Goal: Task Accomplishment & Management: Use online tool/utility

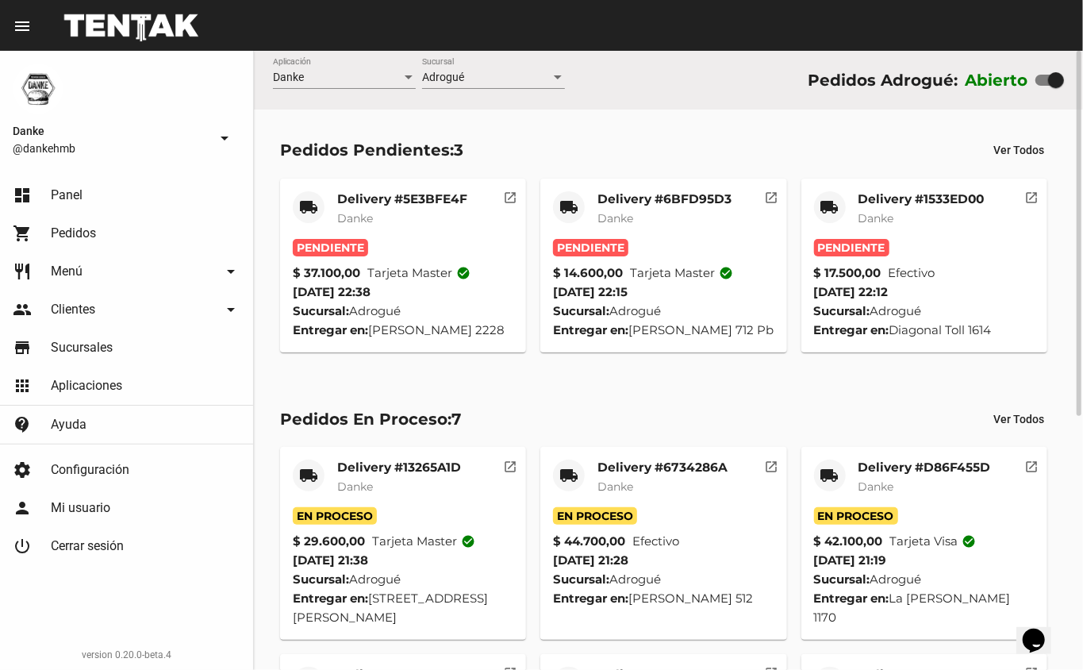
click at [899, 475] on mat-card-title "Delivery #D86F455D" at bounding box center [925, 468] width 133 height 16
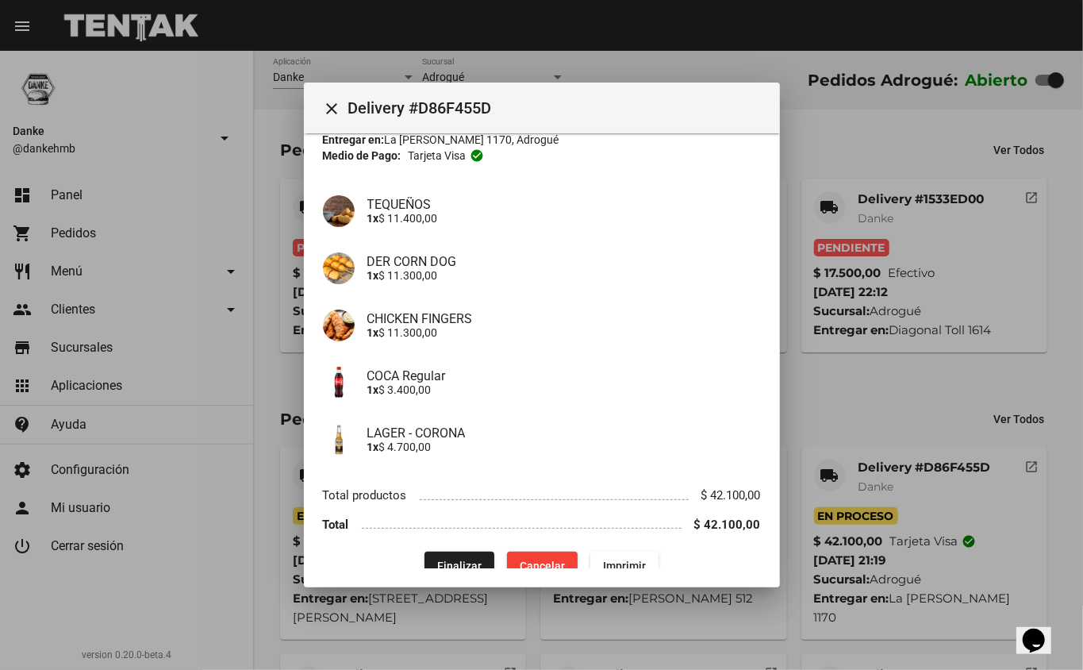
scroll to position [109, 0]
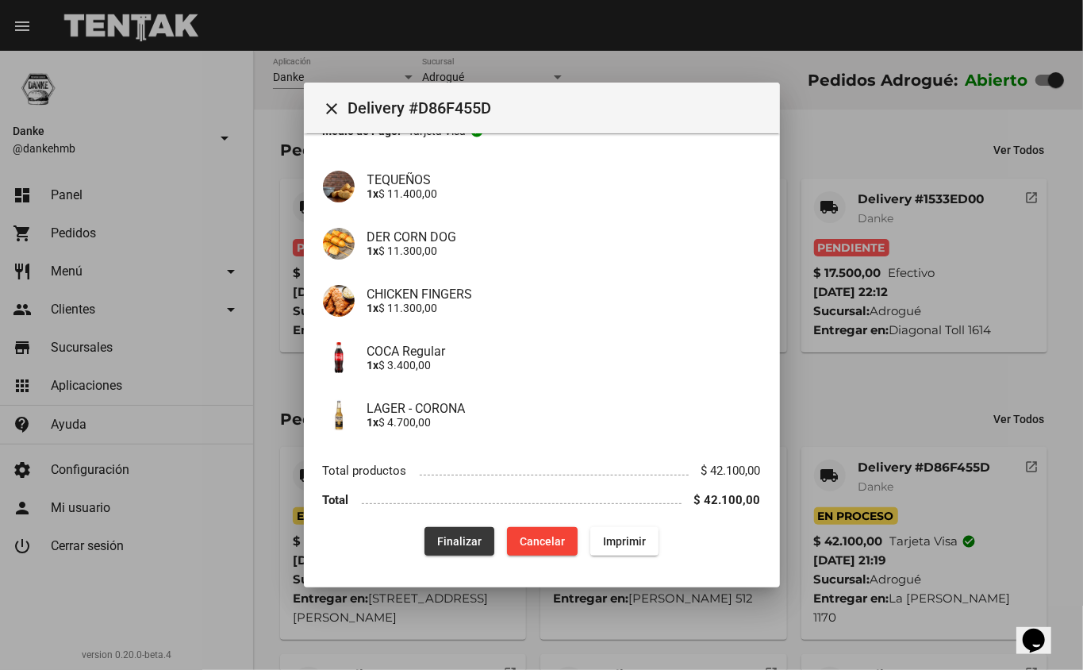
click at [467, 549] on button "Finalizar" at bounding box center [460, 541] width 70 height 29
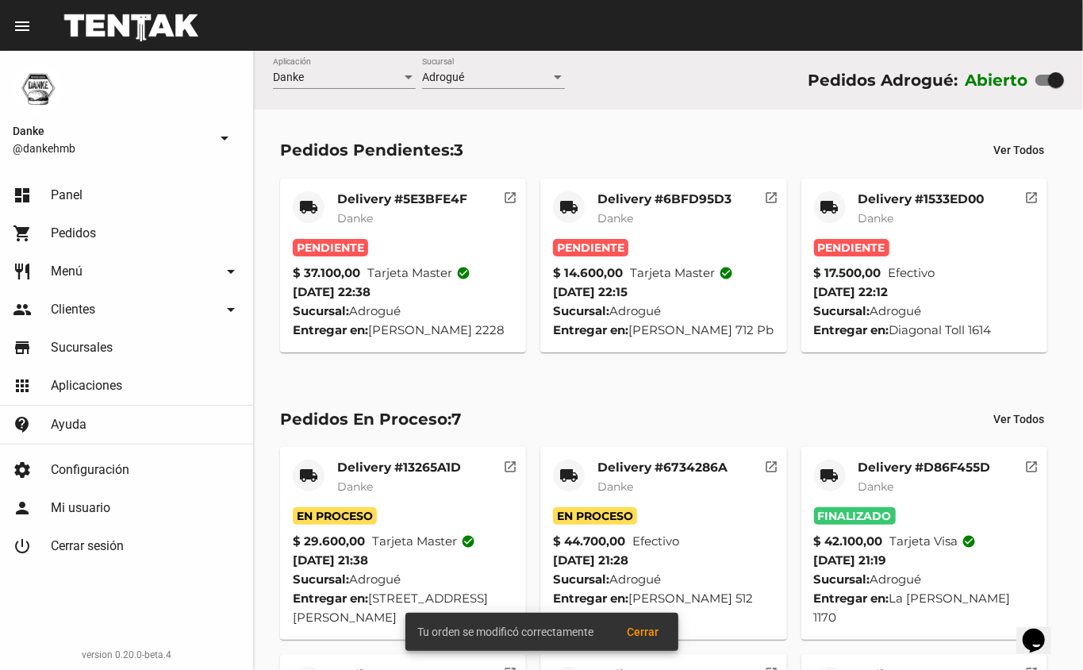
click at [674, 475] on mat-card-title "Delivery #6734286A" at bounding box center [663, 468] width 130 height 16
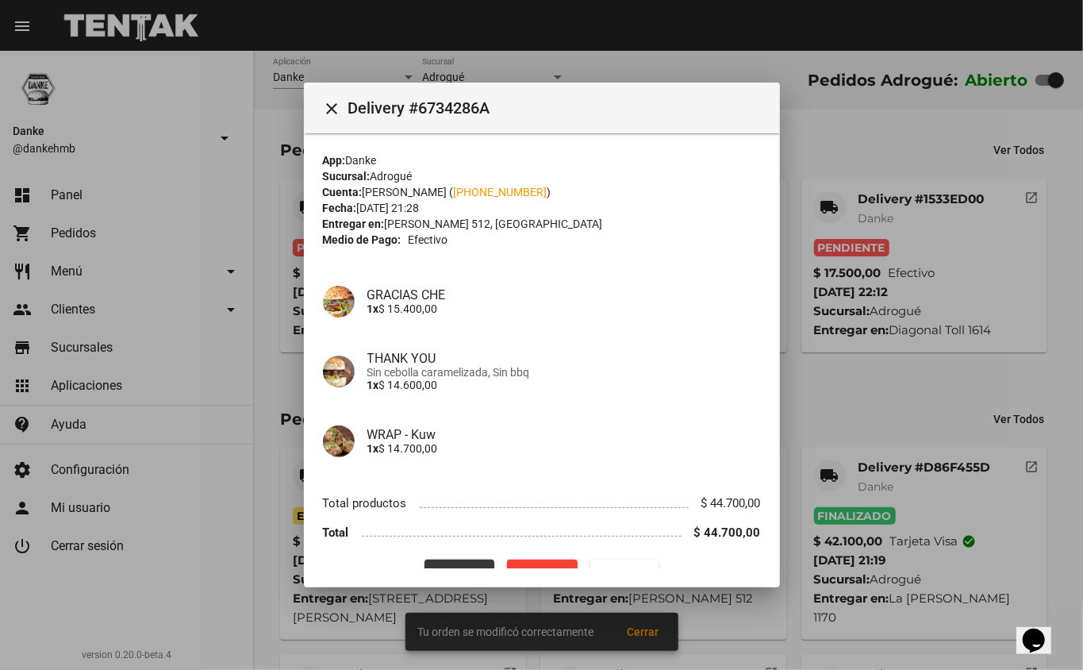
click at [456, 567] on span "Finalizar" at bounding box center [459, 573] width 44 height 13
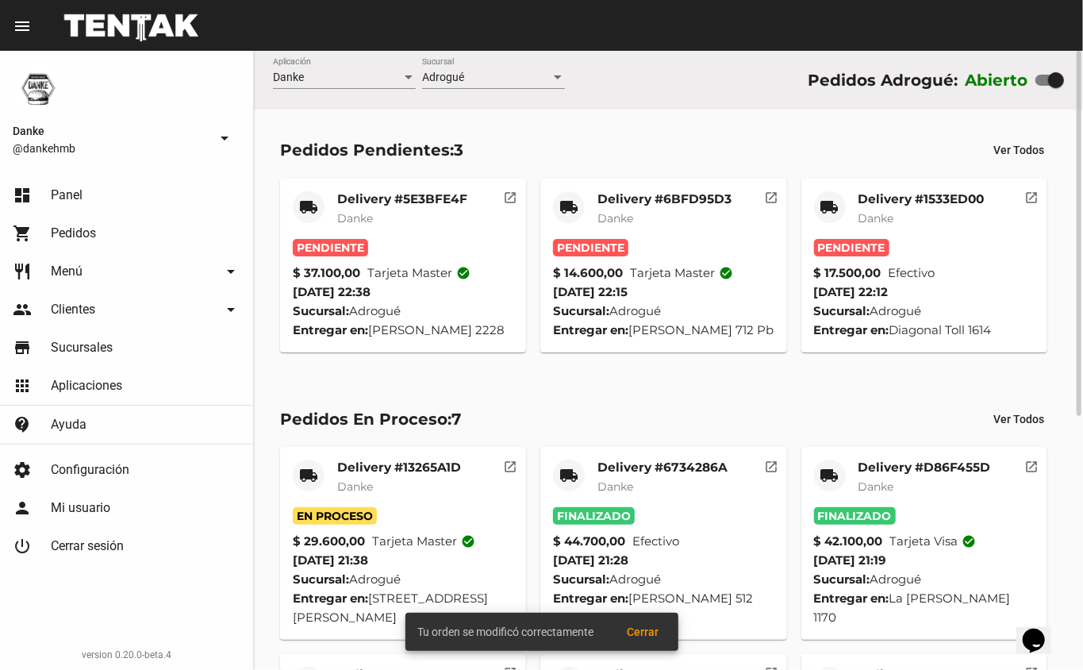
click at [386, 475] on mat-card-title "Delivery #13265A1D" at bounding box center [399, 468] width 124 height 16
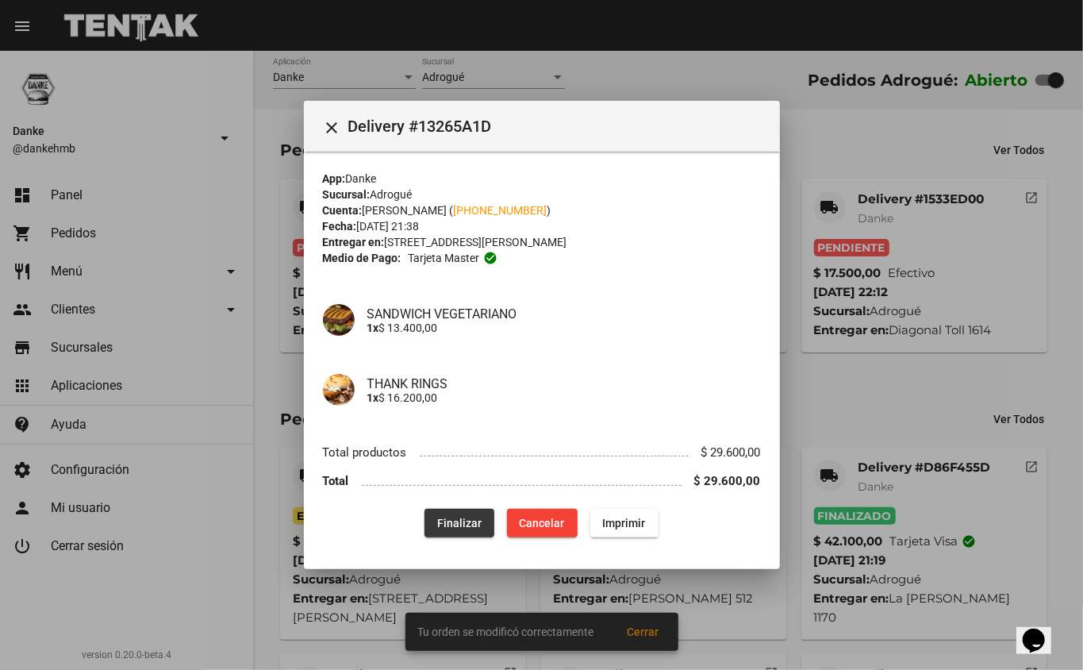
click at [465, 522] on span "Finalizar" at bounding box center [459, 523] width 44 height 13
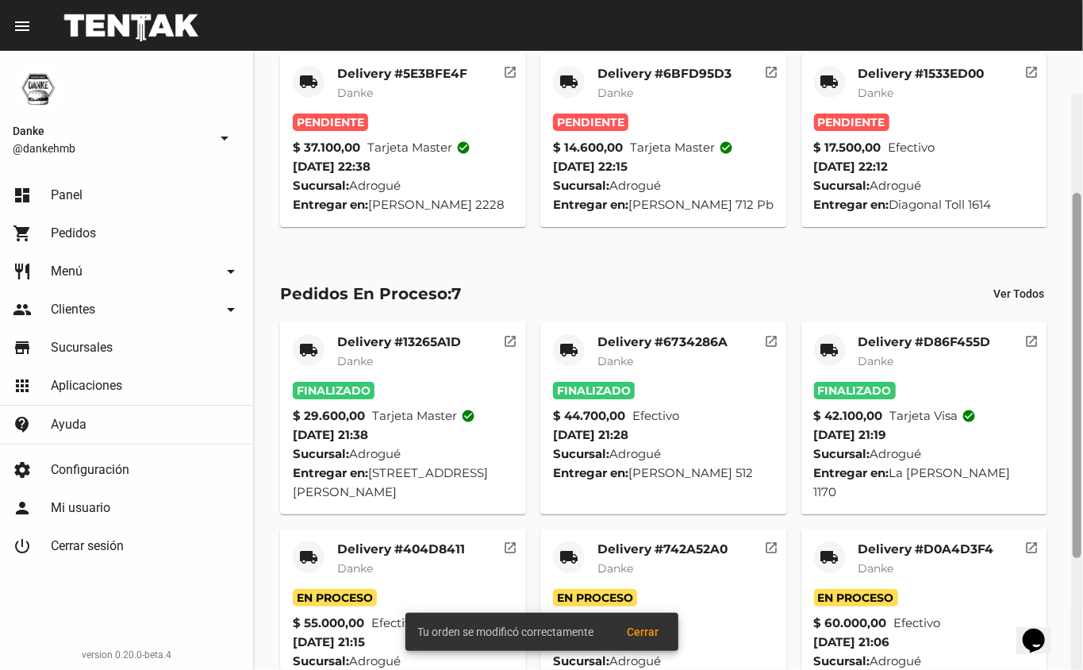
scroll to position [308, 0]
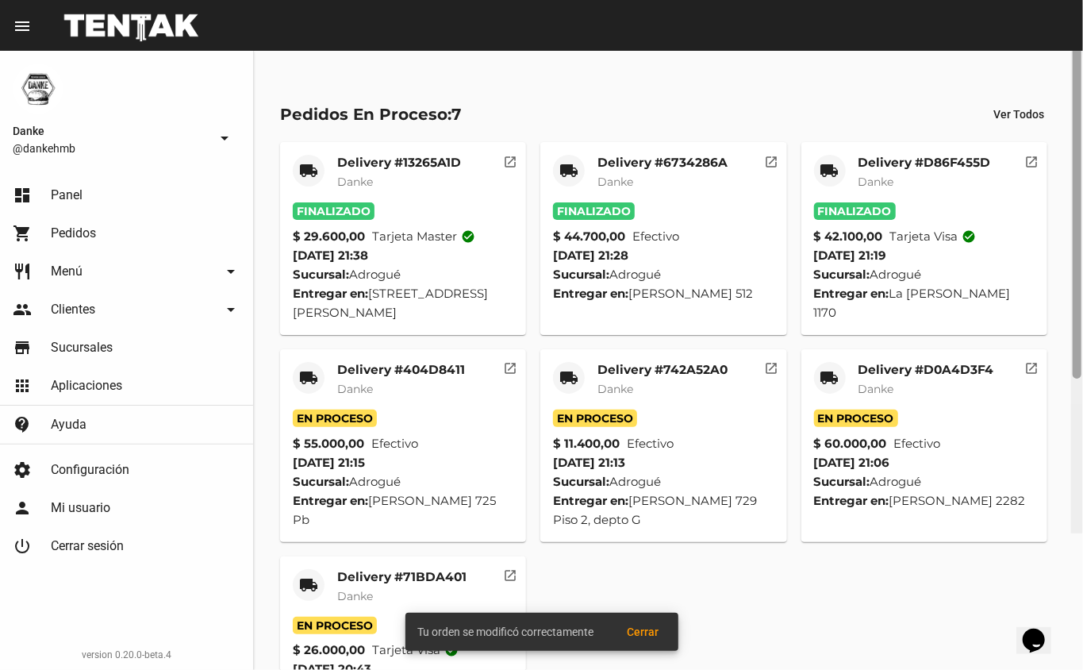
drag, startPoint x: 1075, startPoint y: 205, endPoint x: 1080, endPoint y: 387, distance: 182.6
click at [1080, 379] on div at bounding box center [1077, 195] width 9 height 365
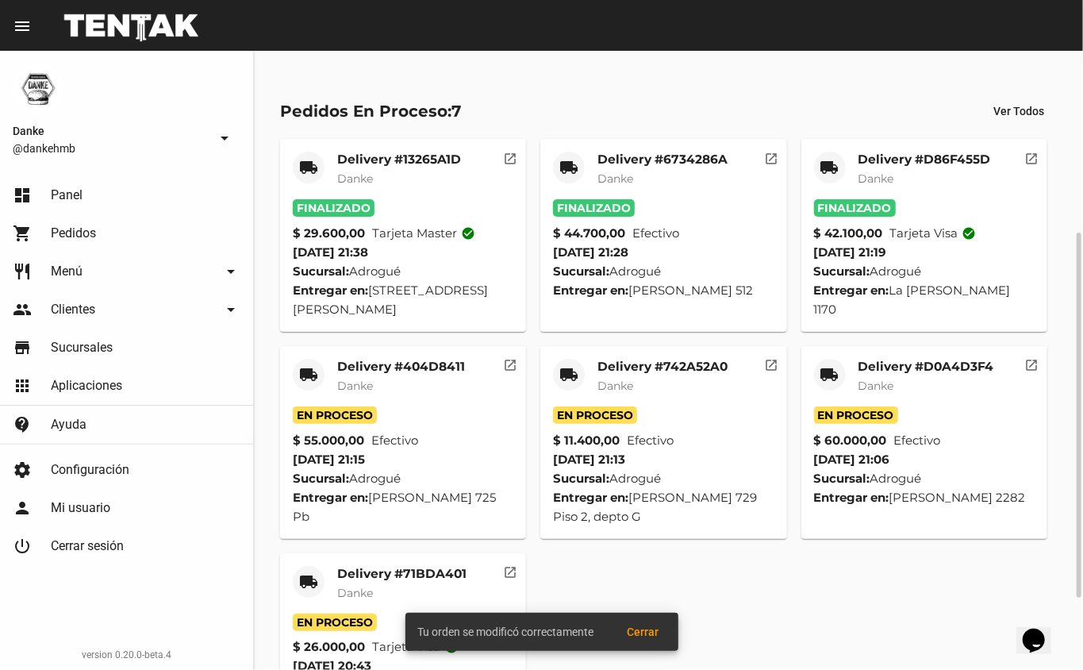
click at [871, 393] on span "Danke" at bounding box center [877, 386] width 36 height 14
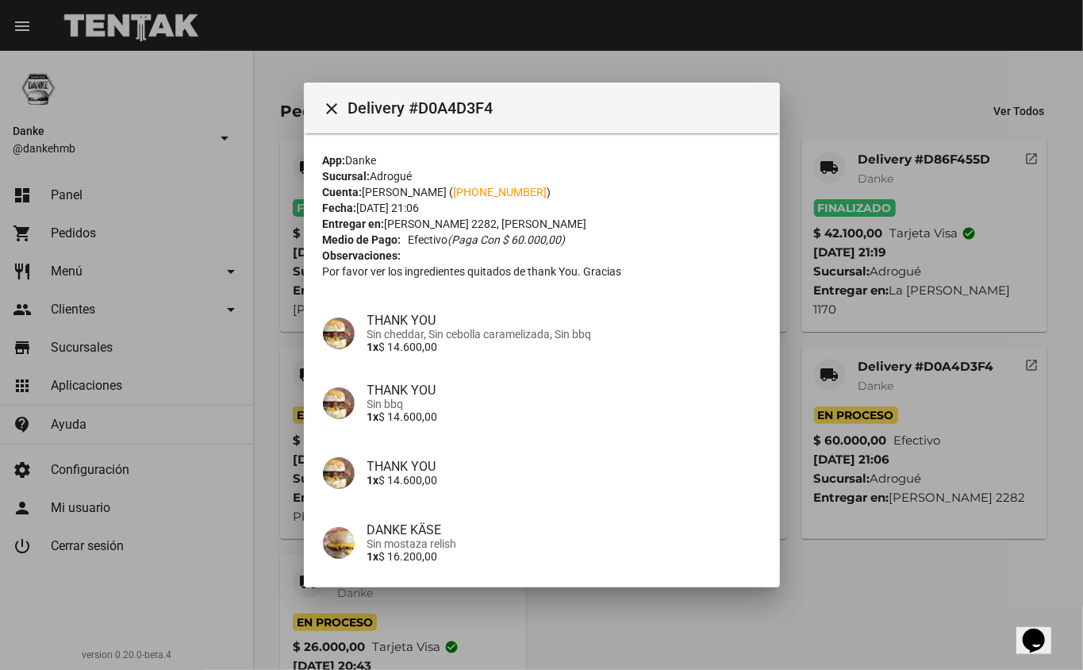
scroll to position [134, 0]
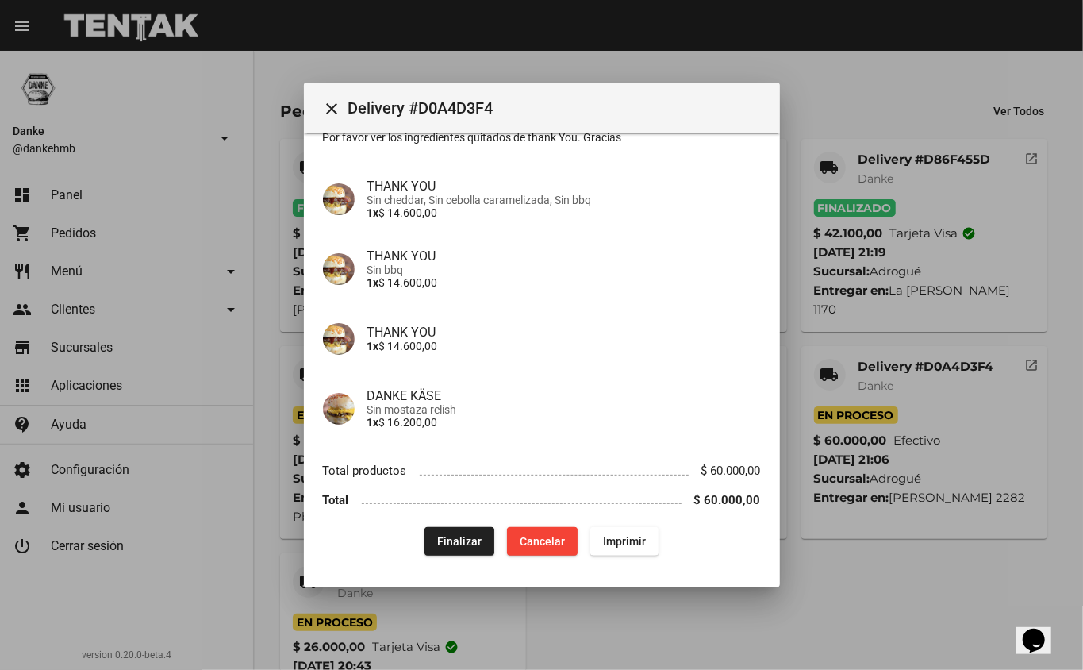
click at [476, 540] on button "Finalizar" at bounding box center [460, 541] width 70 height 29
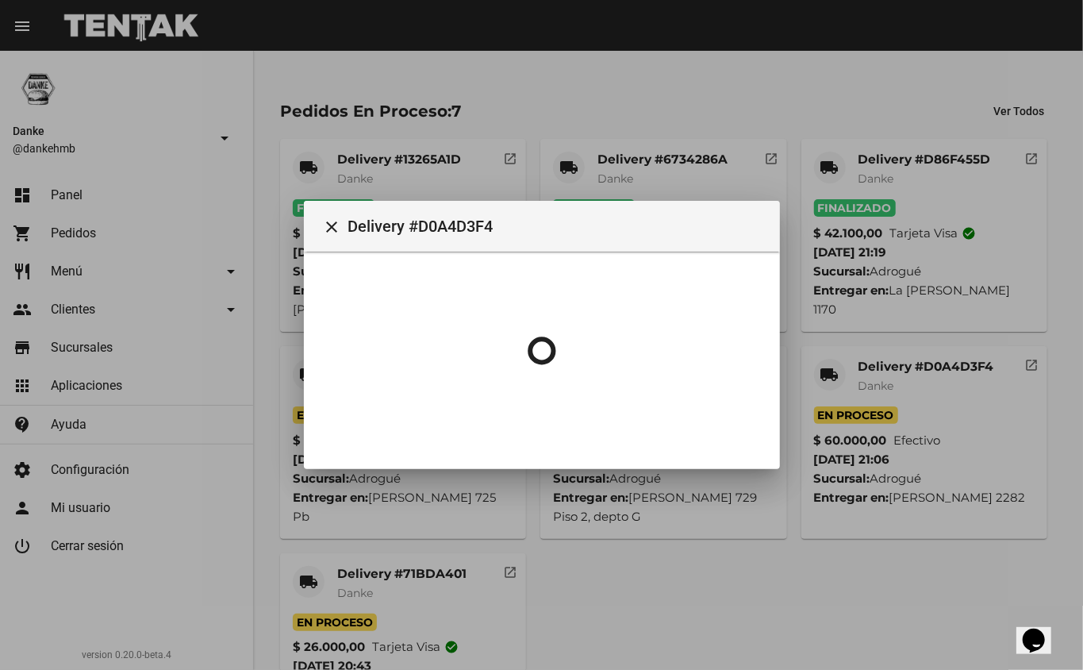
scroll to position [0, 0]
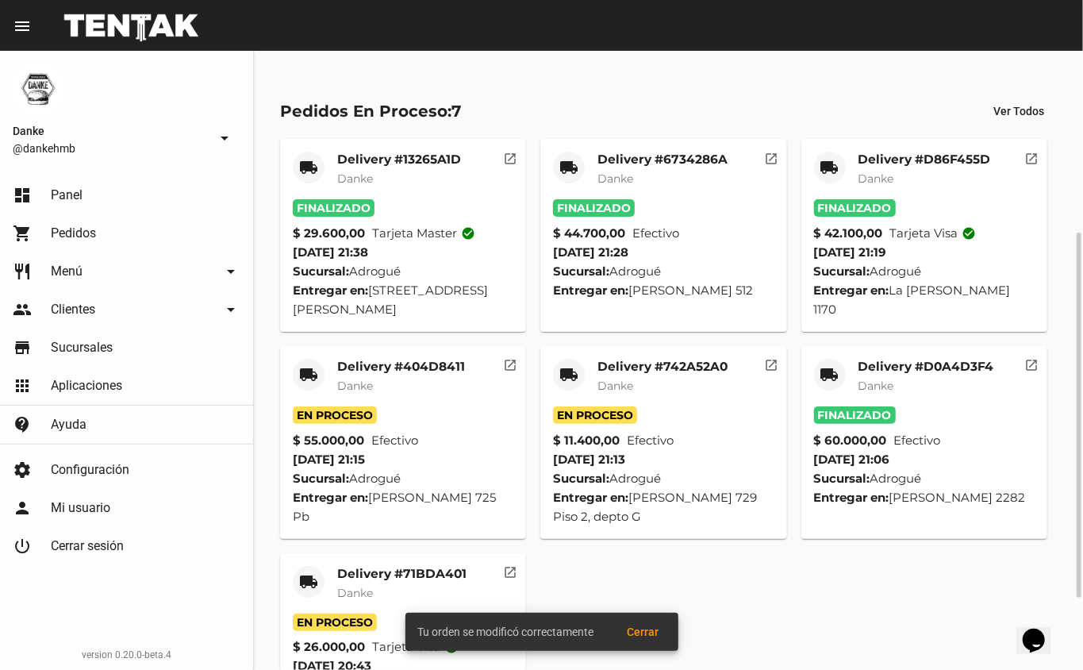
click at [683, 375] on mat-card-title "Delivery #742A52A0" at bounding box center [663, 367] width 130 height 16
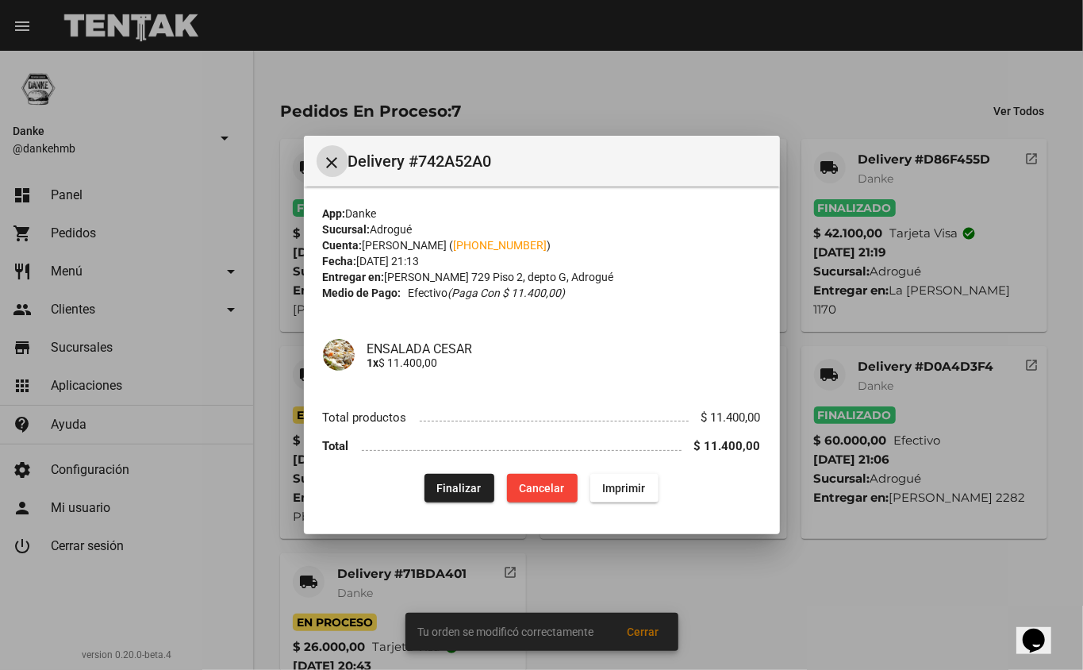
click at [448, 483] on span "Finalizar" at bounding box center [459, 488] width 44 height 13
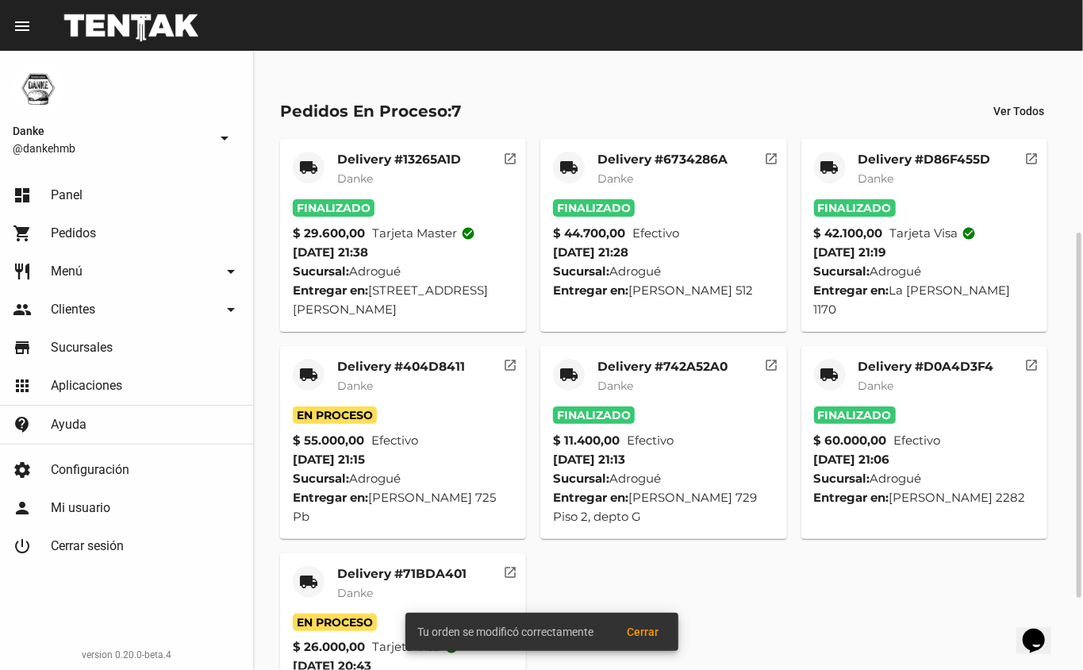
click at [372, 394] on div "Delivery #404D8411 Danke" at bounding box center [401, 383] width 128 height 48
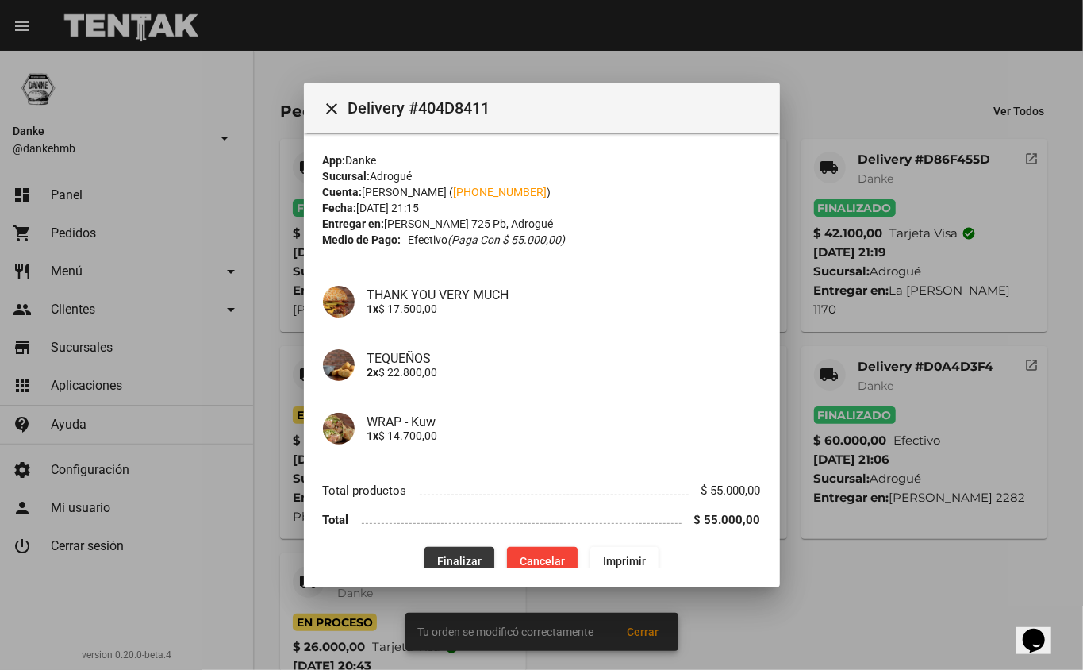
click at [456, 562] on span "Finalizar" at bounding box center [459, 561] width 44 height 13
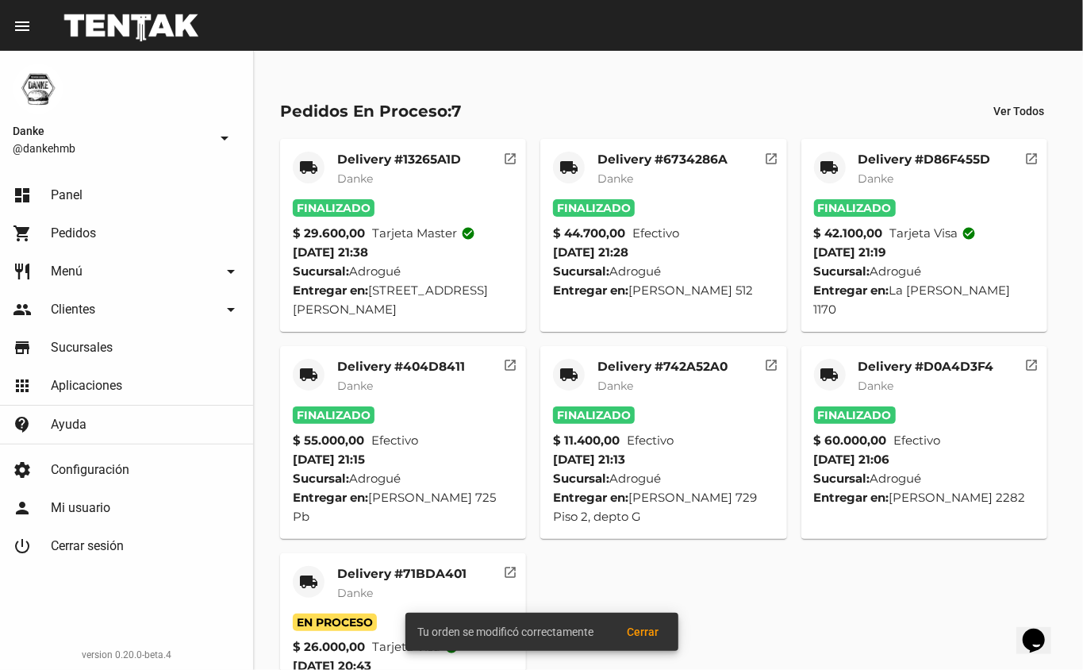
click at [390, 597] on div "Tu orden se modificó correctamente Cerrar" at bounding box center [542, 632] width 311 height 76
click at [376, 582] on mat-card-title "Delivery #71BDA401" at bounding box center [401, 574] width 129 height 16
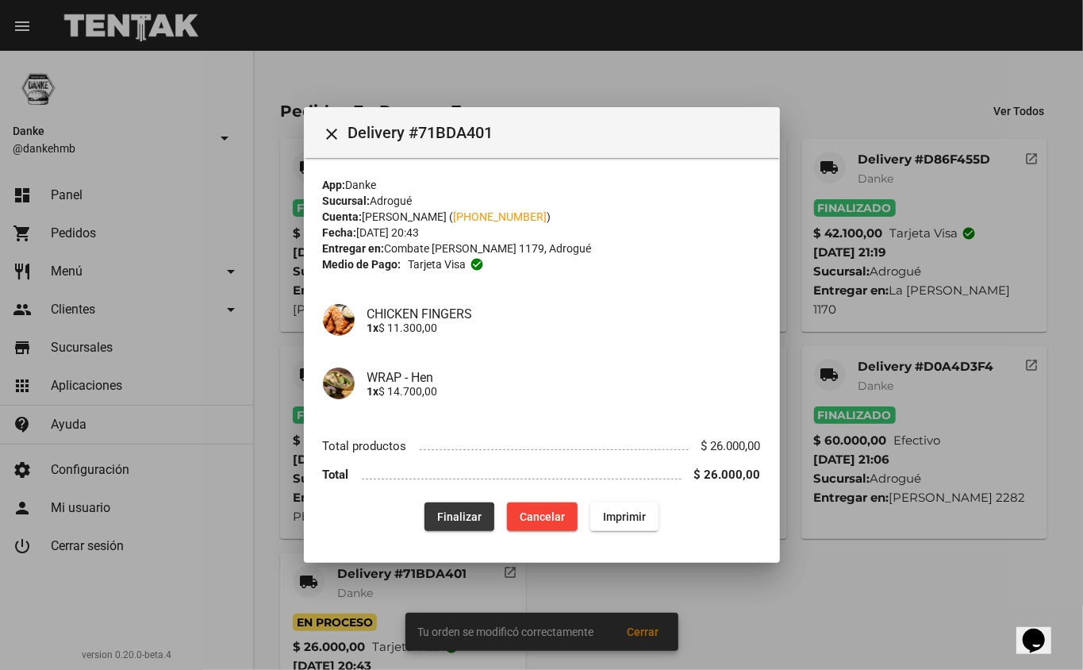
click at [451, 519] on span "Finalizar" at bounding box center [459, 516] width 44 height 13
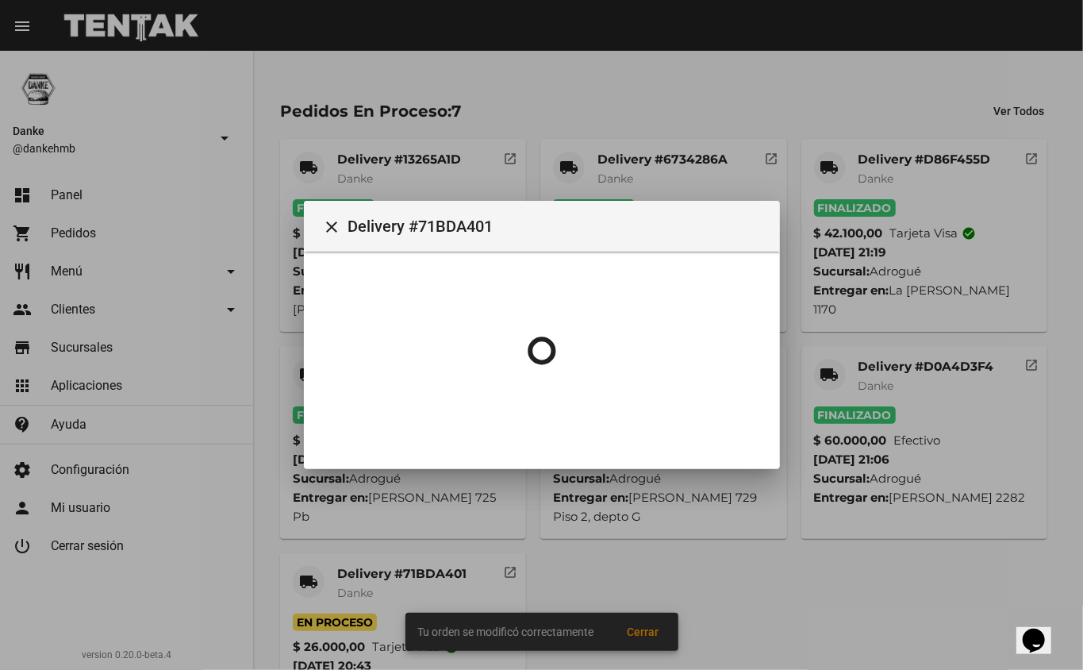
scroll to position [14, 0]
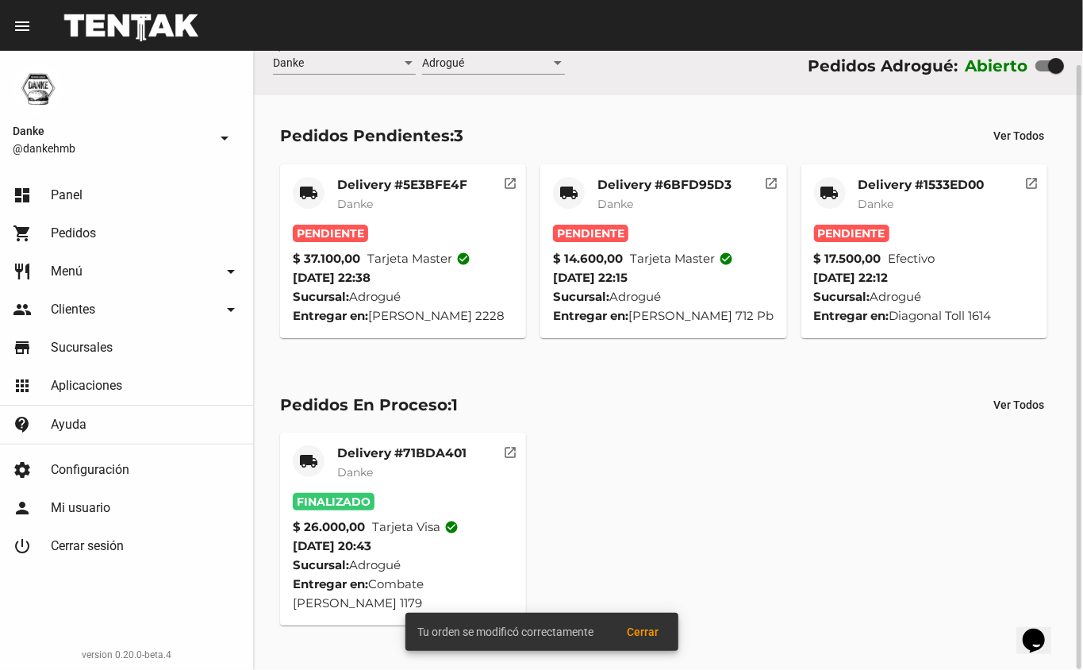
click at [937, 208] on mat-card-subtitle "Danke" at bounding box center [922, 204] width 126 height 16
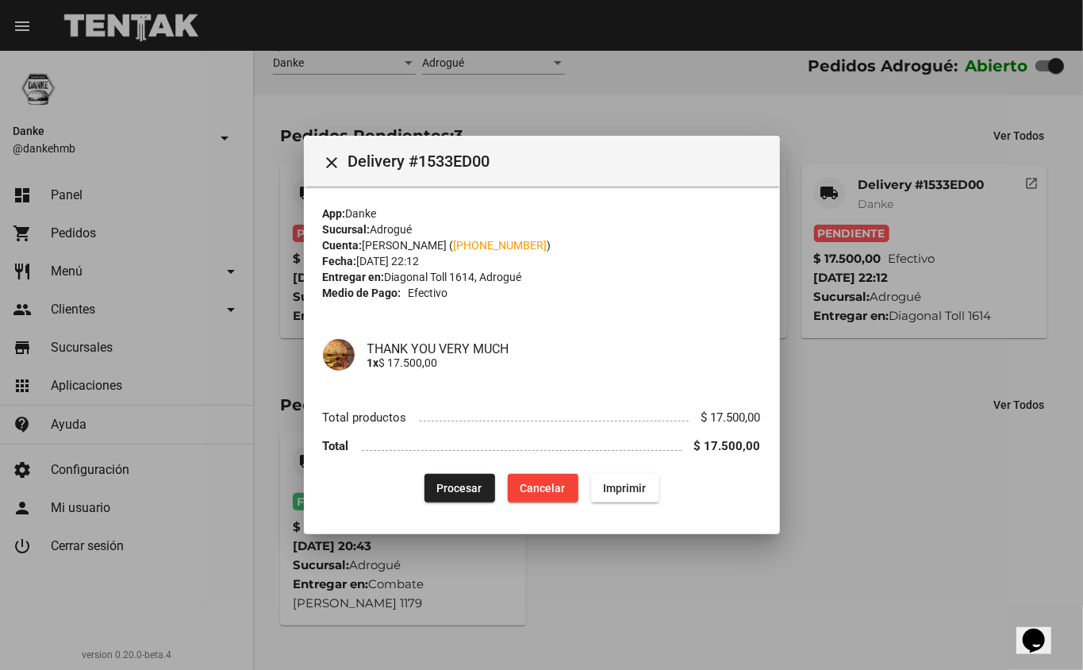
click at [471, 486] on span "Procesar" at bounding box center [459, 488] width 45 height 13
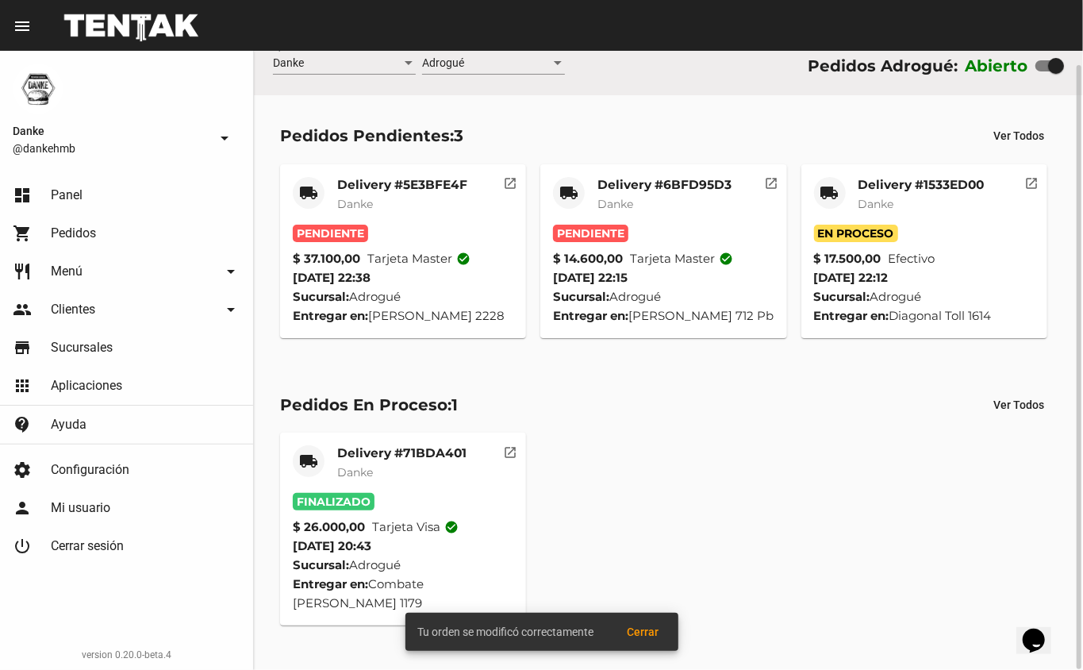
click at [643, 184] on mat-card-title "Delivery #6BFD95D3" at bounding box center [665, 185] width 134 height 16
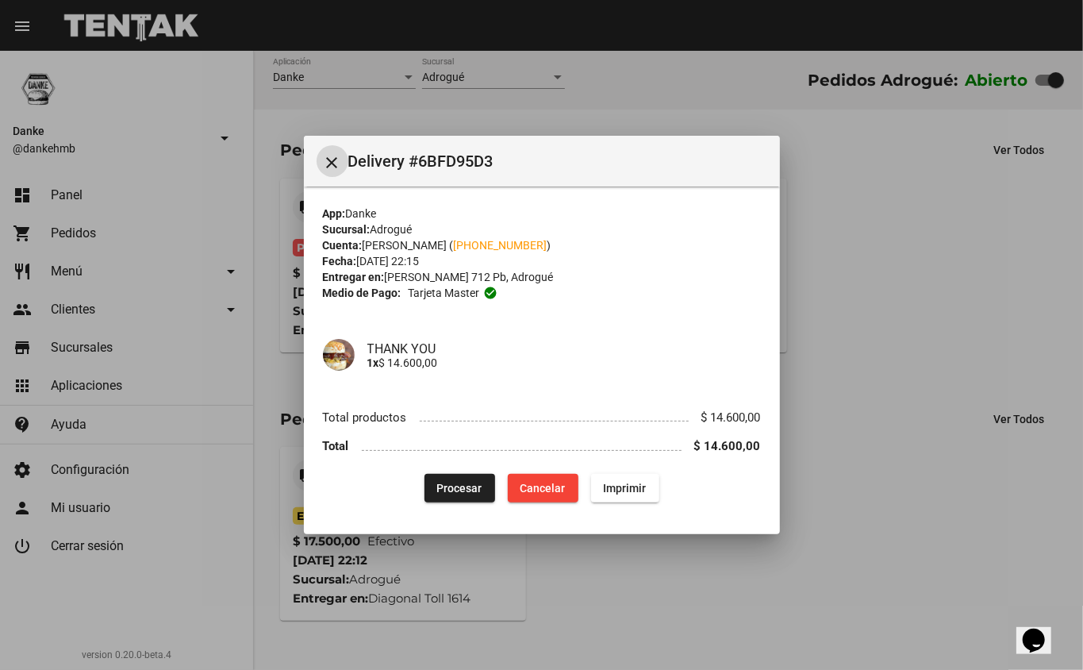
scroll to position [0, 0]
click at [470, 487] on span "Procesar" at bounding box center [459, 488] width 45 height 13
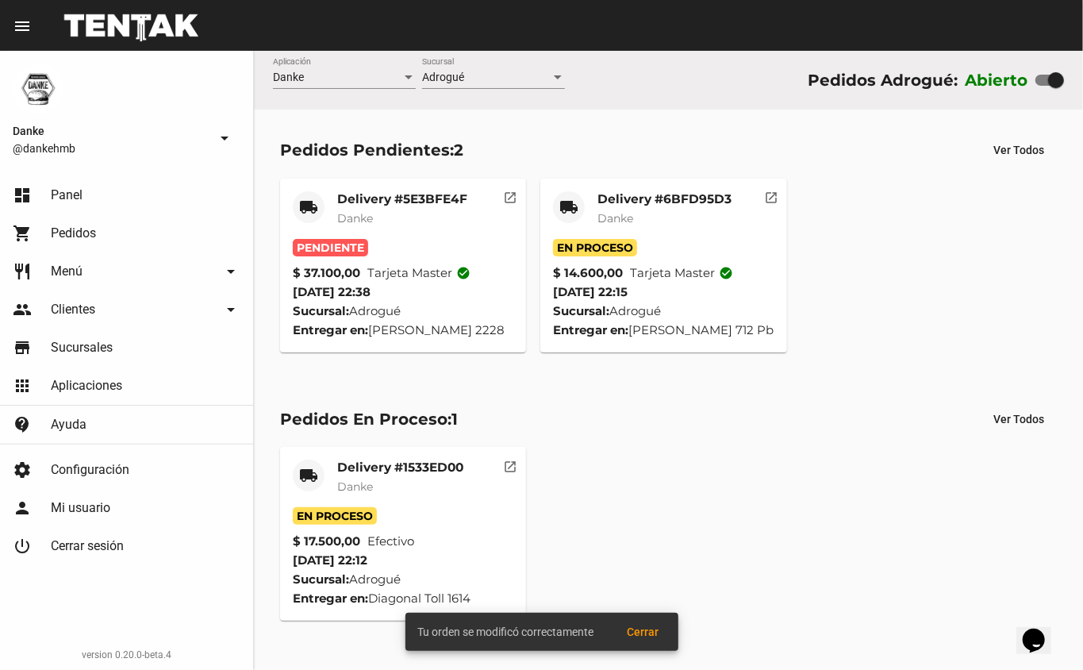
click at [625, 214] on span "Danke" at bounding box center [616, 218] width 36 height 14
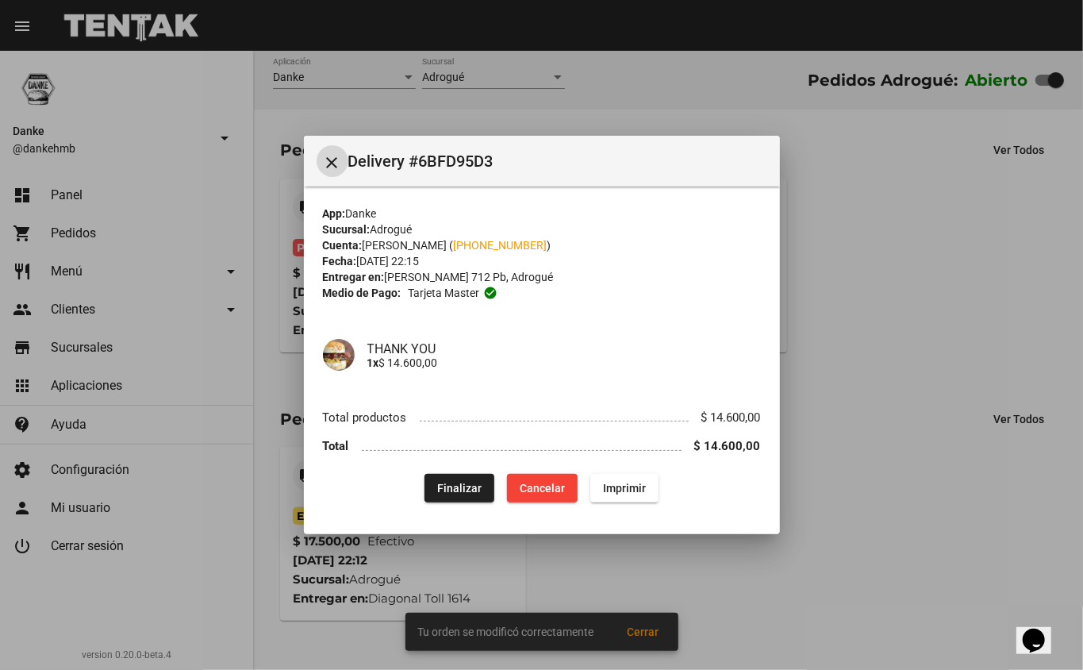
click at [875, 278] on div at bounding box center [541, 335] width 1083 height 670
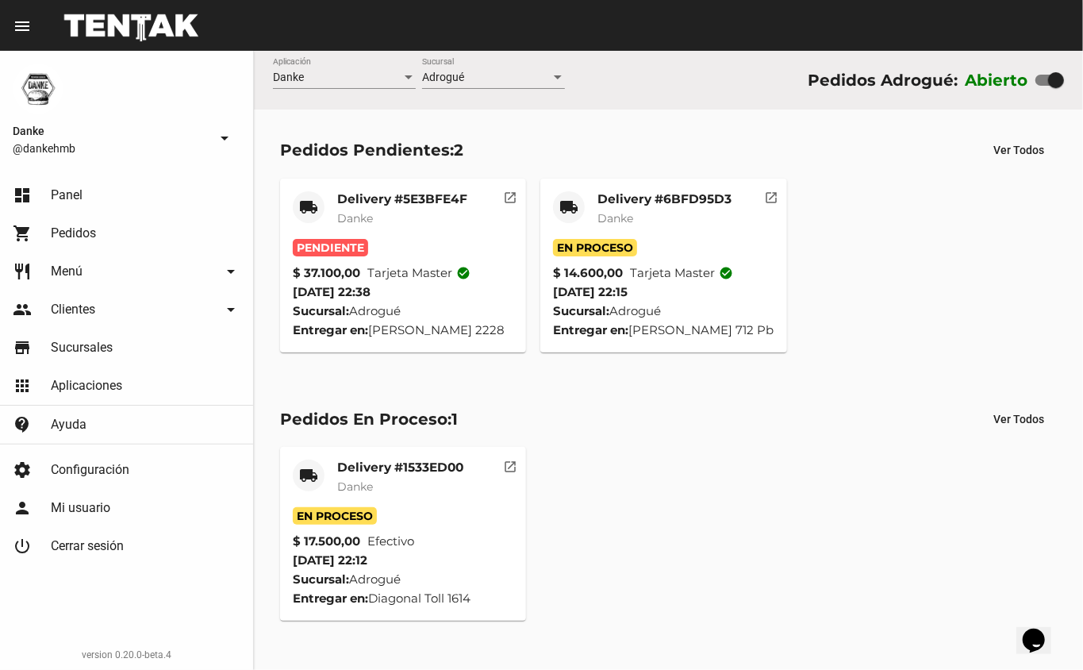
click at [398, 205] on mat-card-title "Delivery #5E3BFE4F" at bounding box center [402, 199] width 130 height 16
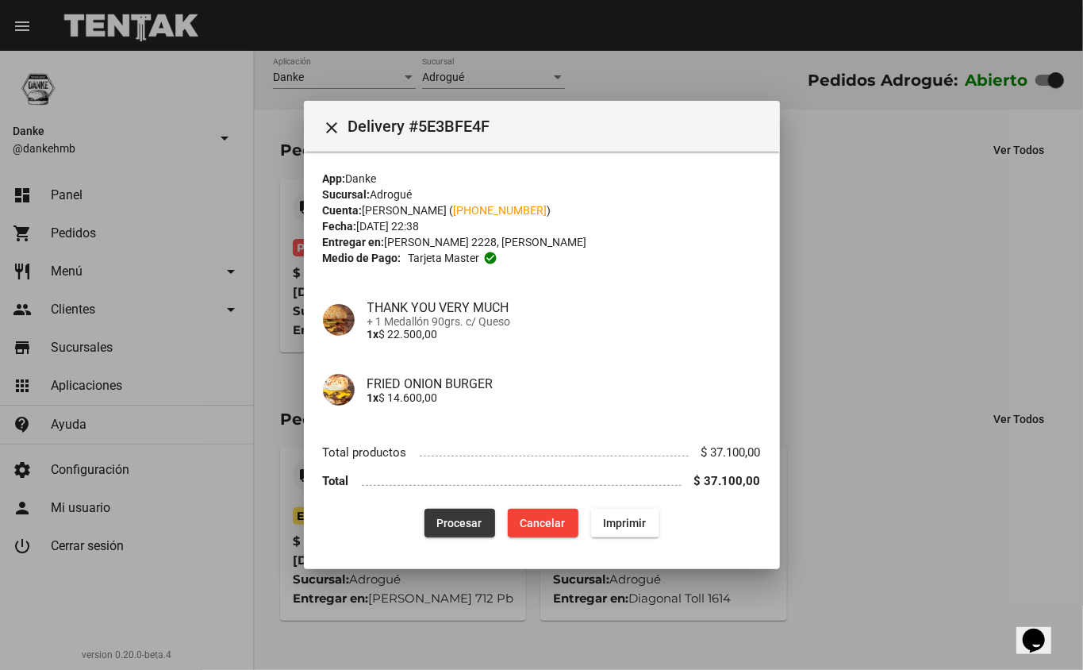
click at [448, 525] on span "Procesar" at bounding box center [459, 523] width 45 height 13
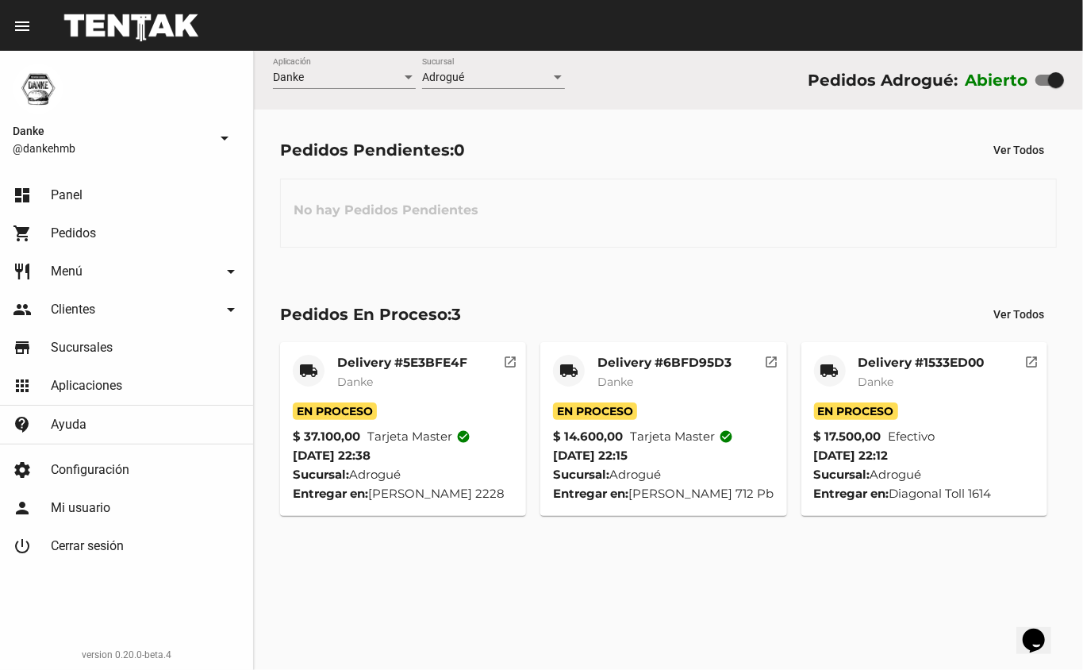
click at [914, 360] on mat-card-title "Delivery #1533ED00" at bounding box center [922, 363] width 126 height 16
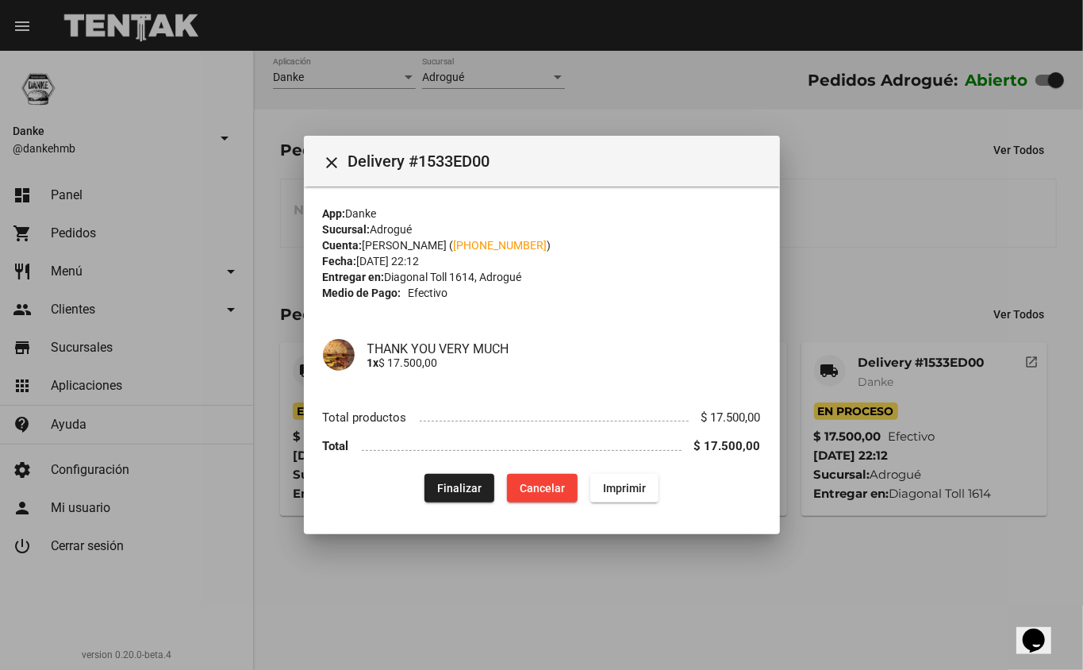
click at [898, 214] on div at bounding box center [541, 335] width 1083 height 670
